Goal: Task Accomplishment & Management: Use online tool/utility

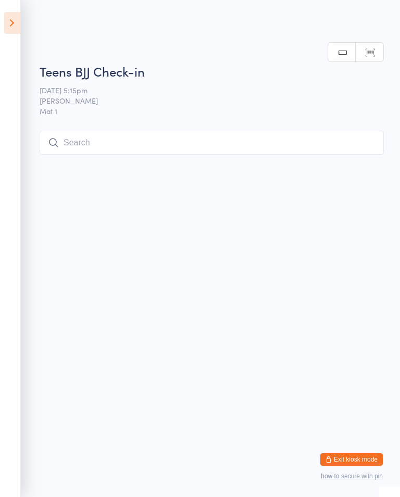
click at [8, 30] on icon at bounding box center [12, 23] width 16 height 22
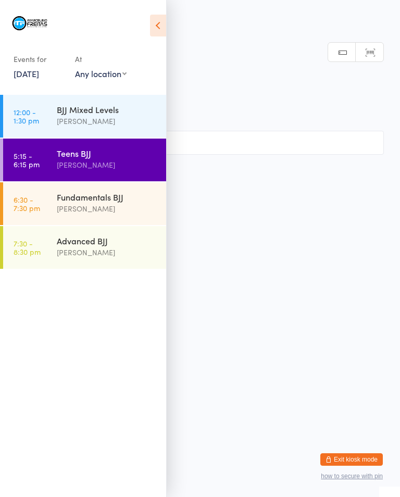
click at [77, 203] on div "Fundamentals BJJ" at bounding box center [107, 196] width 101 height 11
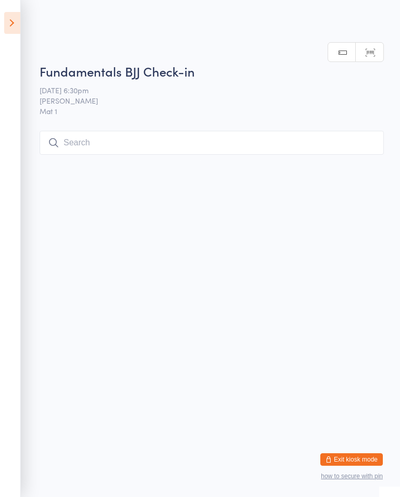
click at [139, 141] on input "search" at bounding box center [212, 143] width 344 height 24
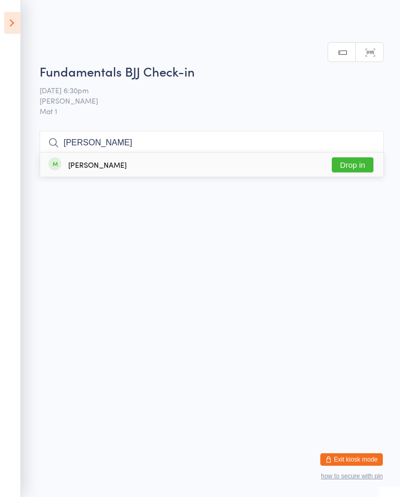
type input "[PERSON_NAME]"
click at [354, 157] on button "Drop in" at bounding box center [353, 164] width 42 height 15
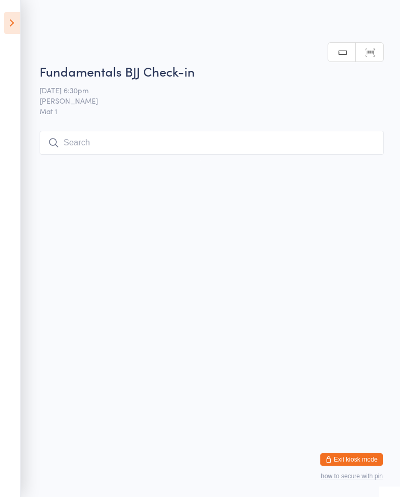
scroll to position [0, 0]
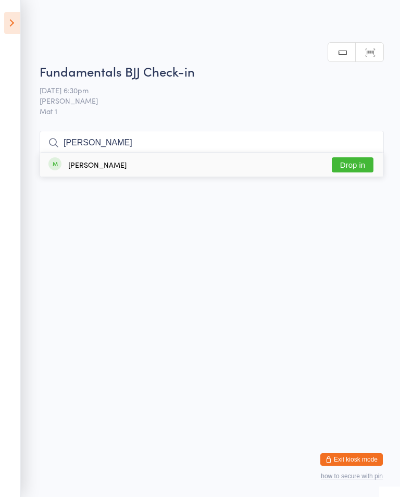
type input "[PERSON_NAME]"
click at [355, 167] on button "Drop in" at bounding box center [353, 164] width 42 height 15
type input "[PERSON_NAME]"
click at [364, 166] on button "Drop in" at bounding box center [353, 164] width 42 height 15
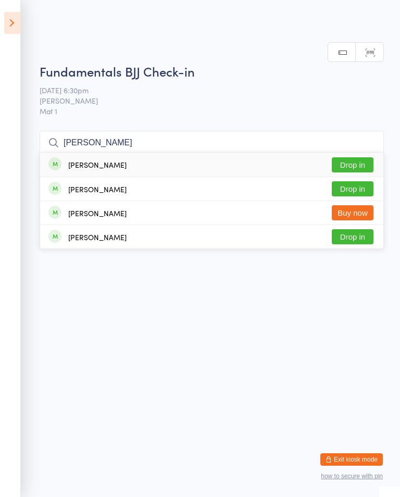
type input "[PERSON_NAME]"
click at [356, 189] on button "Drop in" at bounding box center [353, 188] width 42 height 15
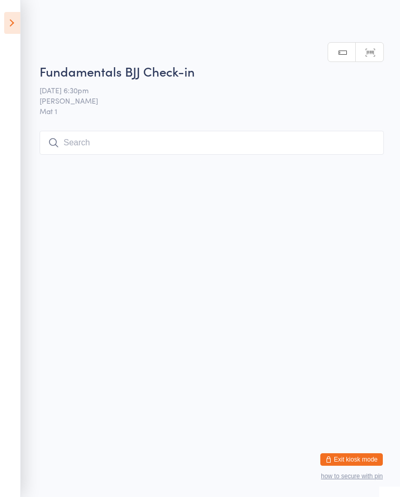
click at [12, 18] on icon at bounding box center [12, 23] width 16 height 22
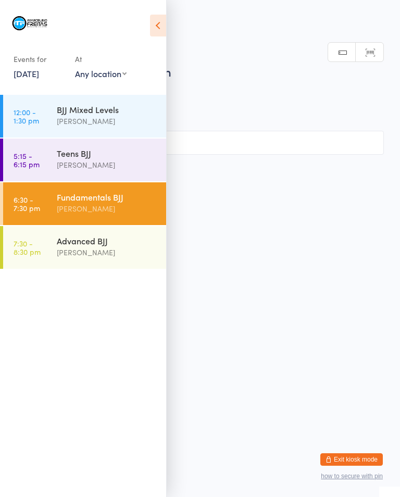
click at [99, 152] on div "Teens BJJ" at bounding box center [107, 152] width 101 height 11
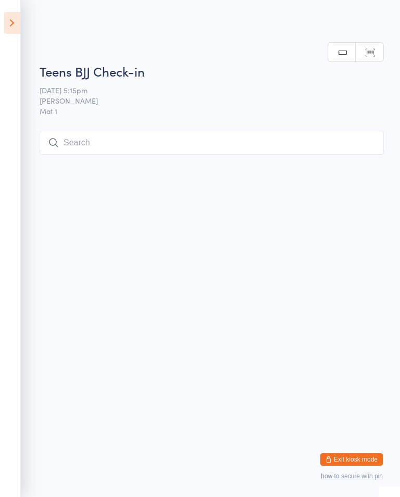
click at [275, 144] on input "search" at bounding box center [212, 143] width 344 height 24
type input "Wali"
click at [355, 157] on button "Drop in" at bounding box center [353, 164] width 42 height 15
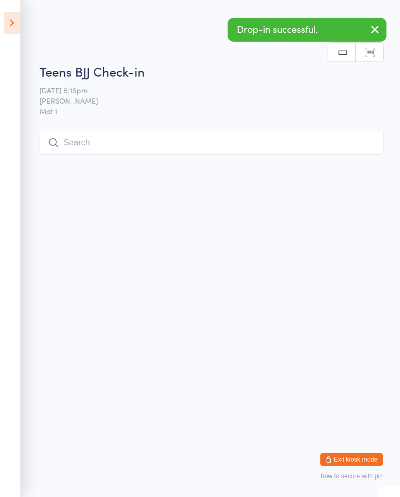
scroll to position [0, 0]
click at [7, 27] on icon at bounding box center [12, 23] width 16 height 22
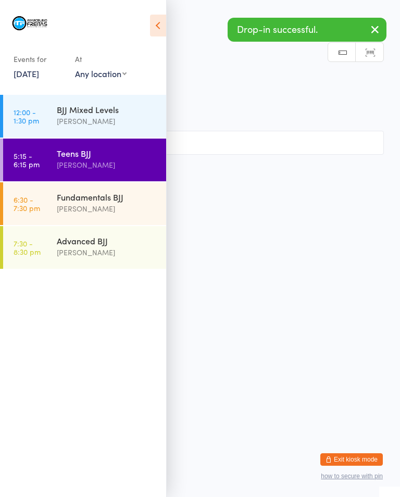
click at [92, 194] on div "Fundamentals BJJ" at bounding box center [107, 196] width 101 height 11
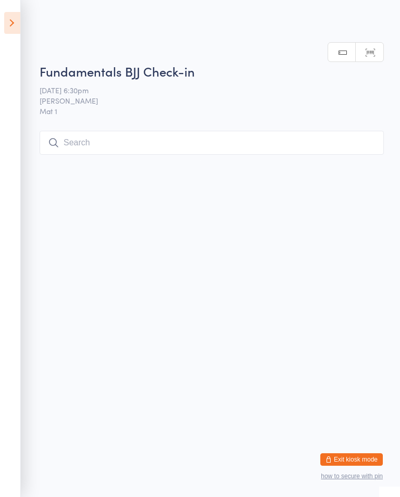
click at [166, 142] on input "search" at bounding box center [212, 143] width 344 height 24
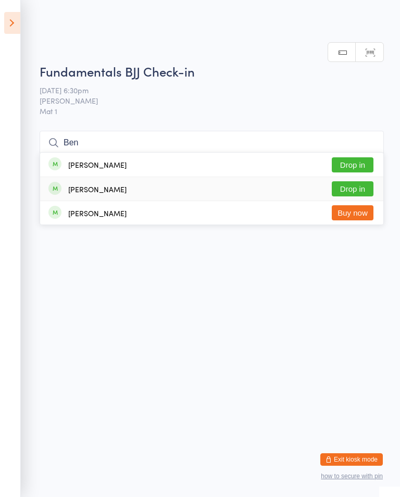
type input "Ben"
click at [350, 181] on button "Drop in" at bounding box center [353, 188] width 42 height 15
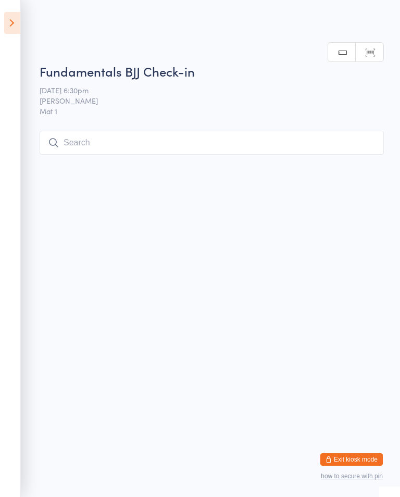
scroll to position [0, 0]
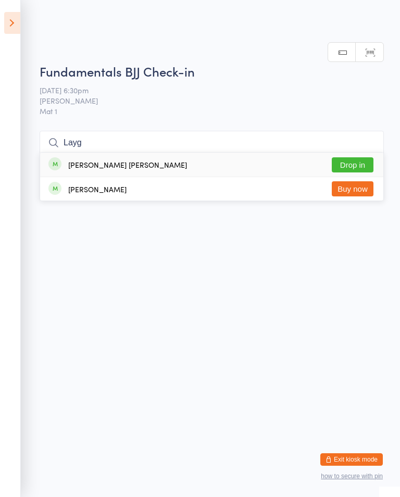
type input "Layg"
click at [359, 158] on button "Drop in" at bounding box center [353, 164] width 42 height 15
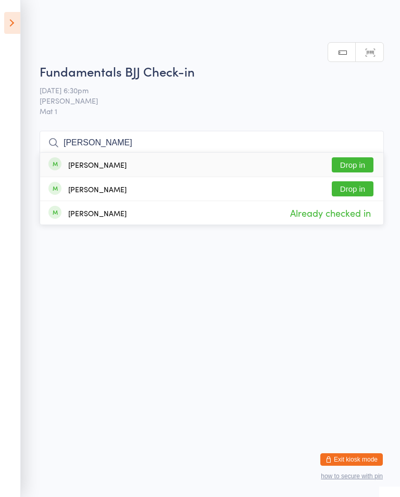
type input "[PERSON_NAME]"
click at [351, 162] on button "Drop in" at bounding box center [353, 164] width 42 height 15
